Goal: Task Accomplishment & Management: Manage account settings

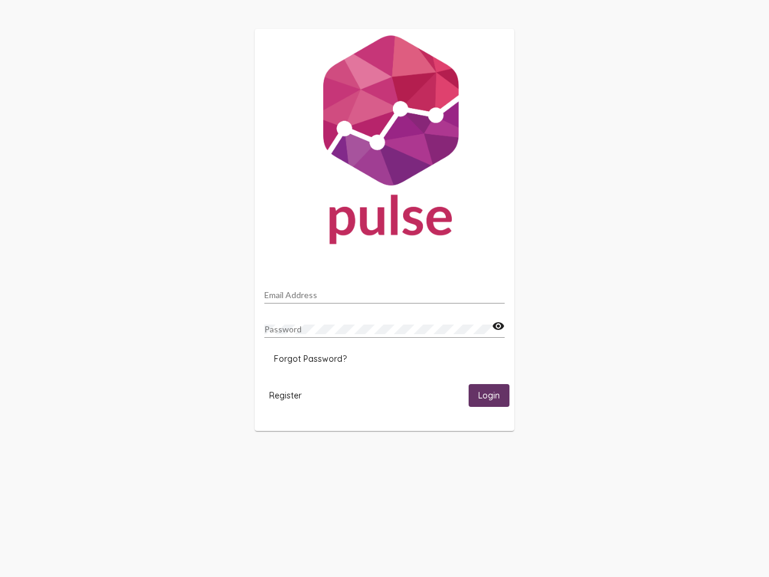
click at [384, 291] on input "Email Address" at bounding box center [384, 295] width 240 height 10
click at [498, 326] on mat-icon "visibility" at bounding box center [498, 326] width 13 height 14
click at [310, 359] on span "Forgot Password?" at bounding box center [310, 358] width 73 height 11
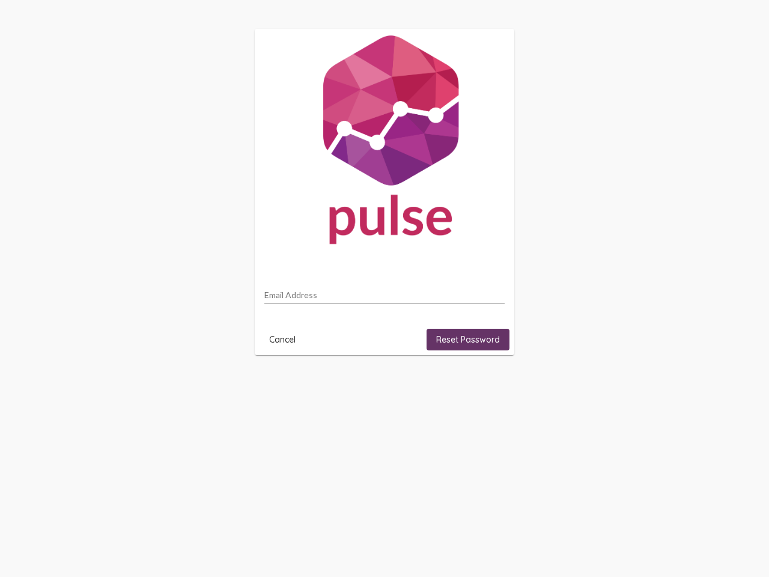
click at [285, 384] on html "Email Address Cancel Reset Password" at bounding box center [384, 192] width 769 height 384
click at [489, 384] on html "Email Address Cancel Reset Password" at bounding box center [384, 192] width 769 height 384
